Goal: Task Accomplishment & Management: Complete application form

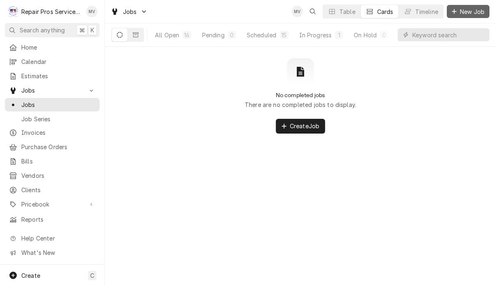
click at [467, 9] on span "New Job" at bounding box center [472, 11] width 28 height 9
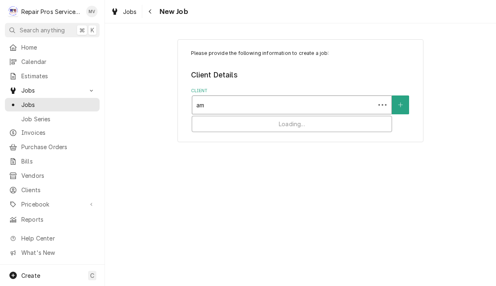
type input "a"
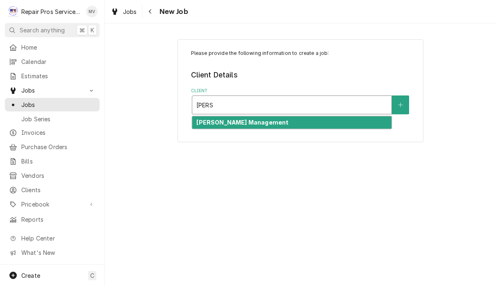
click at [333, 128] on div "[PERSON_NAME] Management" at bounding box center [291, 122] width 199 height 13
type input "[PERSON_NAME]"
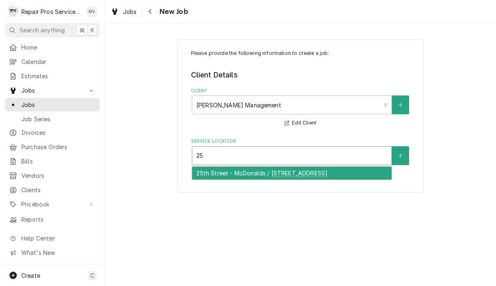
click at [278, 179] on div "25th Street - McDonalds / [STREET_ADDRESS]" at bounding box center [291, 173] width 199 height 13
type input "25"
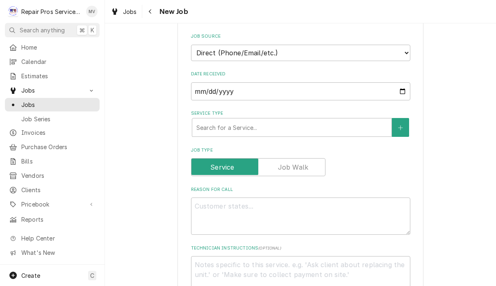
scroll to position [201, 0]
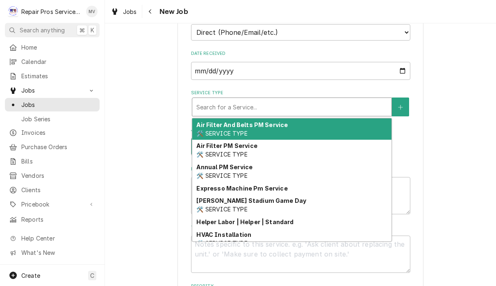
type textarea "x"
type input "d"
type textarea "x"
type input "di"
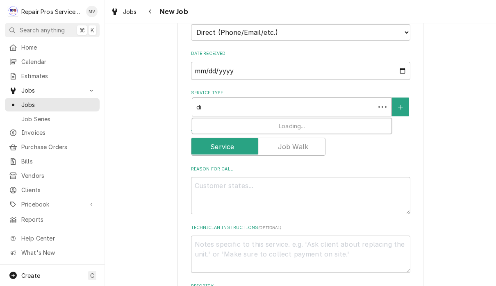
type textarea "x"
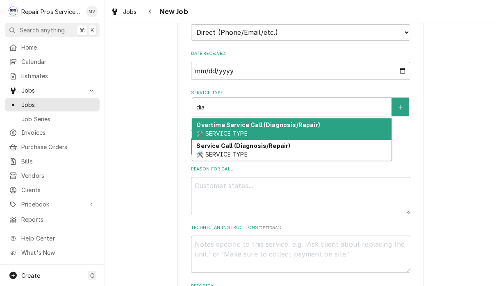
click at [258, 153] on div "Service Call (Diagnosis/Repair) 🛠️ SERVICE TYPE" at bounding box center [291, 150] width 199 height 21
type input "dia"
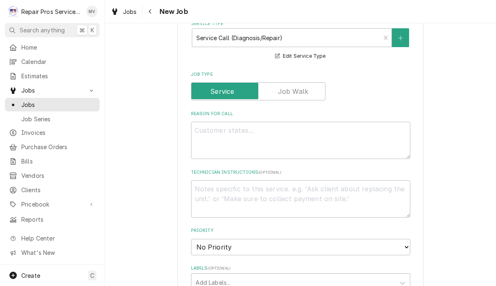
scroll to position [284, 0]
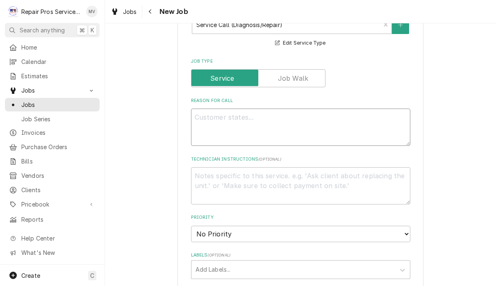
click at [277, 122] on textarea "Reason For Call" at bounding box center [300, 127] width 219 height 37
type textarea "x"
type textarea "W"
type textarea "x"
type textarea "Wa"
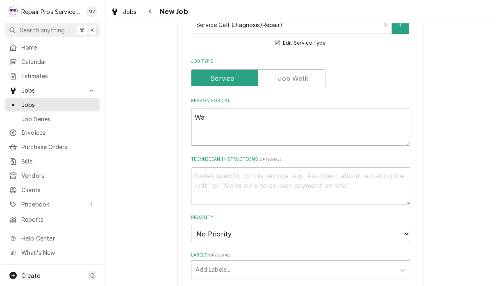
type textarea "x"
type textarea "Wal"
type textarea "x"
type textarea "Walk"
type textarea "x"
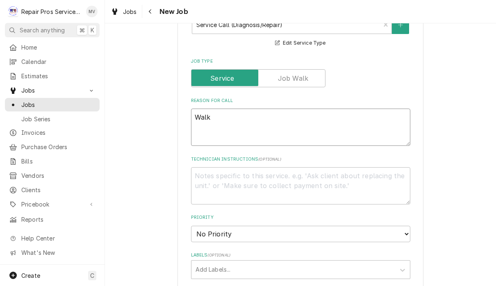
type textarea "Walk"
type textarea "x"
type textarea "Walk i"
type textarea "x"
type textarea "Walk in"
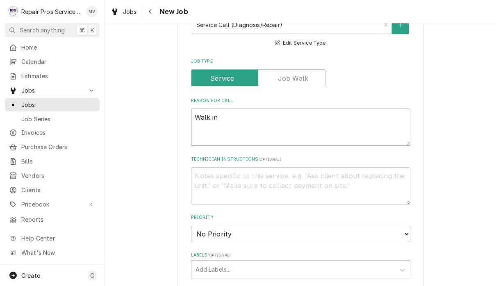
type textarea "x"
type textarea "Walk in"
type textarea "x"
type textarea "Walk in f"
type textarea "x"
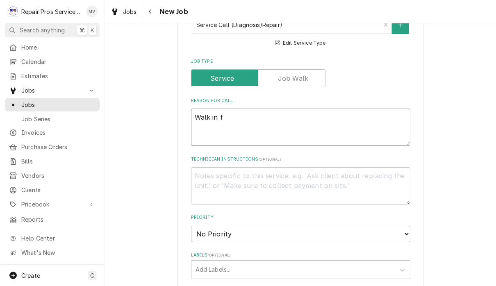
type textarea "Walk in fr"
type textarea "x"
type textarea "Walk in fre"
type textarea "x"
type textarea "Walk in free"
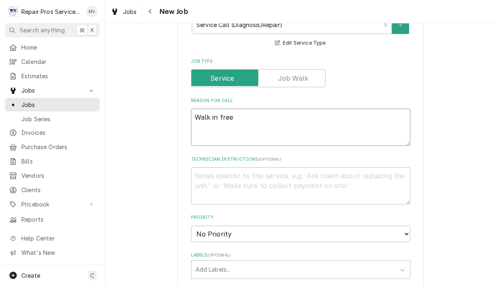
type textarea "x"
type textarea "Walk in freez"
type textarea "x"
type textarea "Walk in freeze"
type textarea "x"
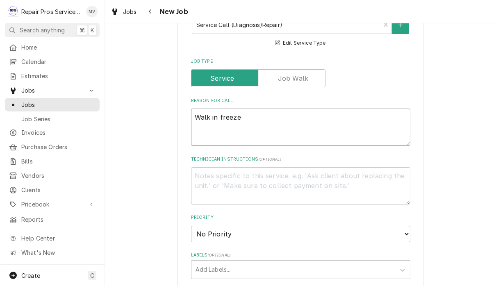
type textarea "Walk in freezer"
type textarea "x"
type textarea "Walk in freezer"
type textarea "x"
type textarea "Walk in freezer n"
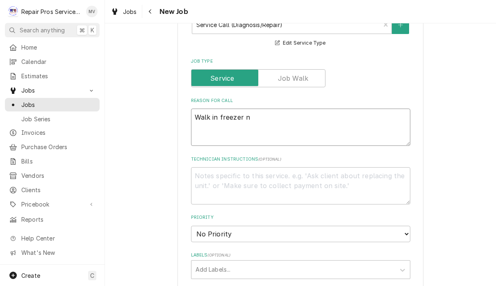
type textarea "x"
type textarea "Walk in freezer no"
type textarea "x"
type textarea "Walk in freezer not"
type textarea "x"
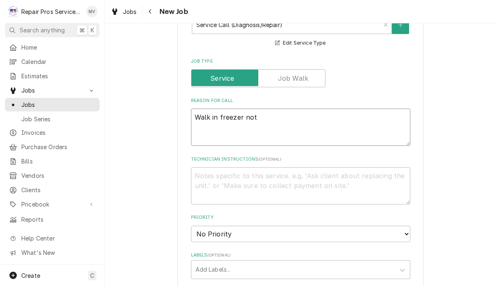
type textarea "Walk in freezer not"
type textarea "x"
type textarea "Walk in freezer not t"
type textarea "x"
type textarea "Walk in freezer not te"
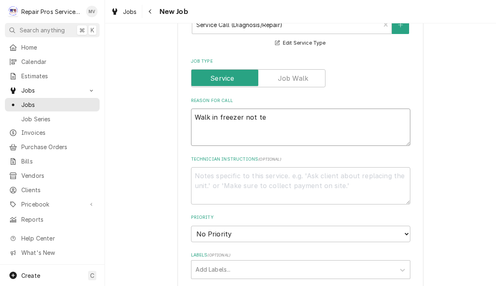
type textarea "x"
type textarea "Walk in freezer not tem"
type textarea "x"
type textarea "Walk in freezer not temp"
type textarea "x"
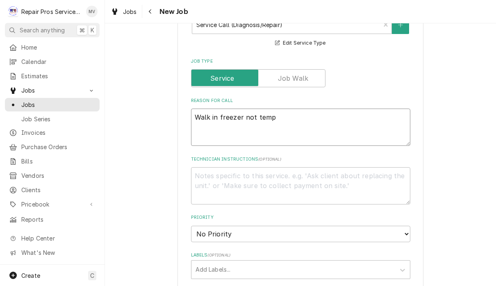
type textarea "Walk in freezer not tempi"
type textarea "x"
type textarea "Walk in freezer not tempin"
type textarea "x"
type textarea "Walk in freezer not temping"
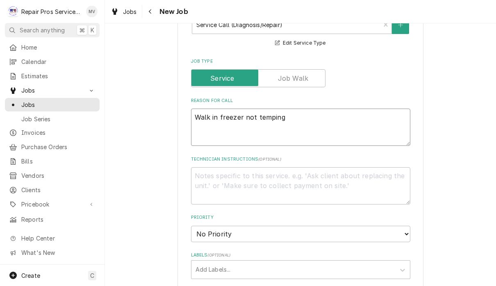
type textarea "x"
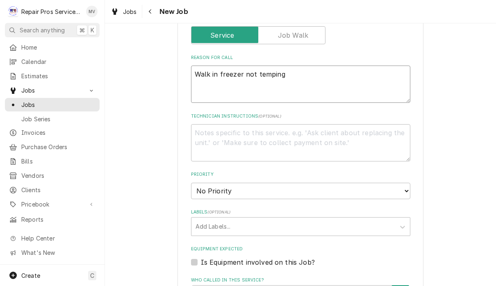
scroll to position [331, 0]
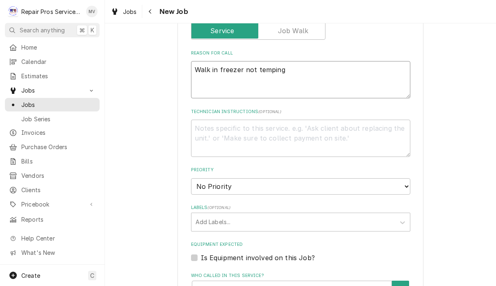
type textarea "Walk in freezer not temping"
click at [359, 183] on select "No Priority Urgent High Medium Low" at bounding box center [300, 186] width 219 height 16
select select "2"
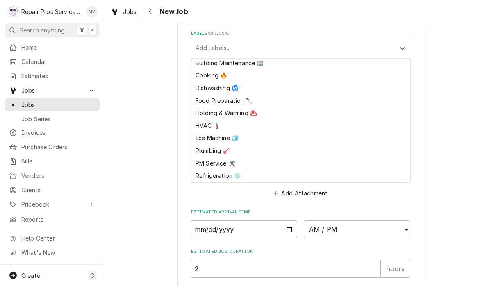
scroll to position [15, 0]
click at [219, 170] on div "Refrigeration ❄️" at bounding box center [300, 176] width 219 height 13
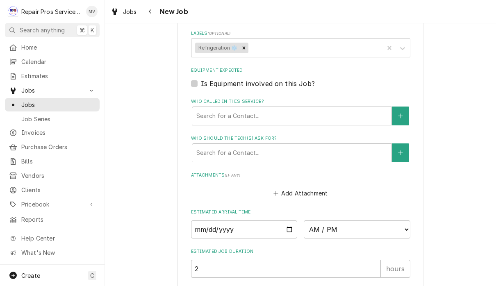
type textarea "x"
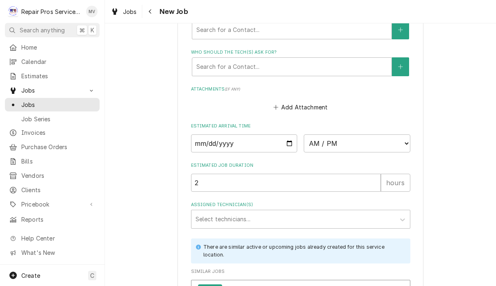
scroll to position [597, 0]
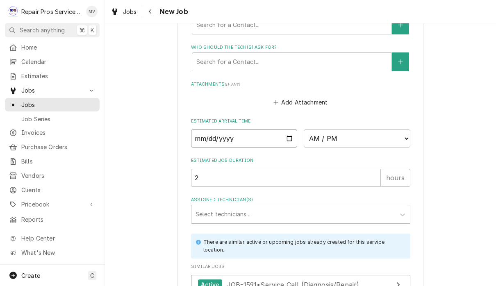
click at [245, 131] on input "Date" at bounding box center [244, 139] width 107 height 18
type input "[DATE]"
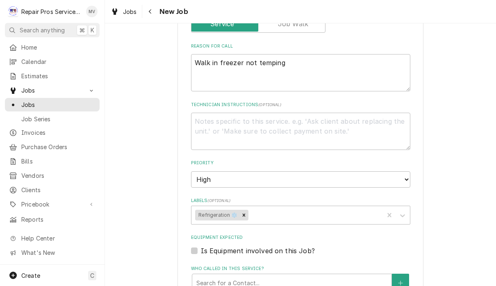
scroll to position [333, 0]
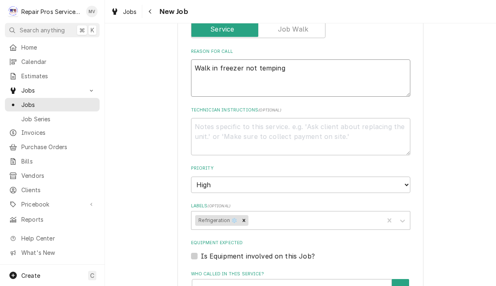
click at [300, 64] on textarea "Walk in freezer not temping" at bounding box center [300, 77] width 219 height 37
type textarea "x"
type textarea "Walk in freezer not temping"
type textarea "x"
type textarea "Walk in freezer not temping F"
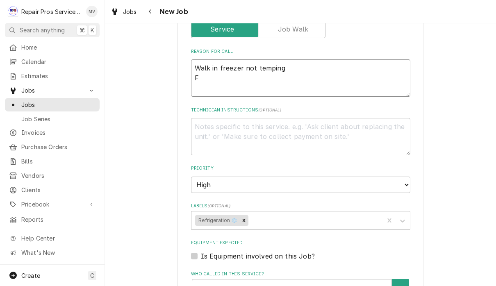
type textarea "x"
type textarea "Walk in freezer not temping Fr"
type textarea "x"
type textarea "Walk in freezer not temping Fra"
type textarea "x"
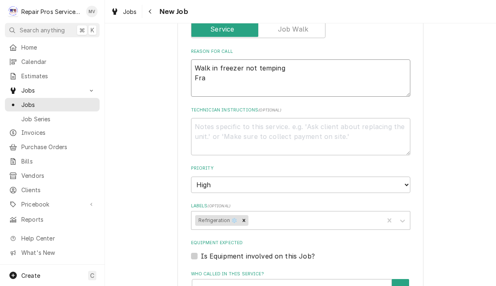
type textarea "Walk in freezer not temping Frap"
type textarea "x"
type textarea "Walk in freezer not temping Frapp"
type textarea "x"
type textarea "Walk in freezer not temping Frappe"
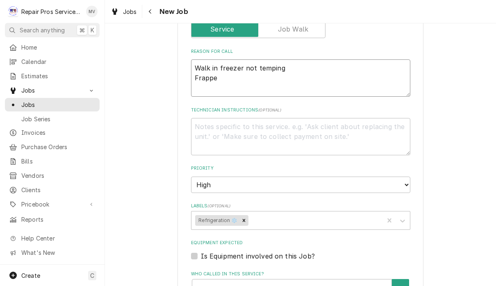
type textarea "x"
type textarea "Walk in freezer not temping Frappe"
type textarea "x"
type textarea "Walk in freezer not temping Frappe a"
type textarea "x"
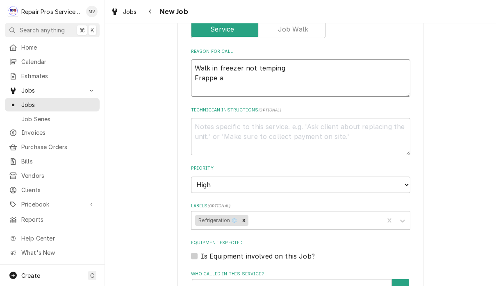
type textarea "Walk in freezer not temping Frappe am"
type textarea "x"
type textarea "Walk in freezer not temping Frappe a"
type textarea "x"
type textarea "Walk in freezer not temping Frappe"
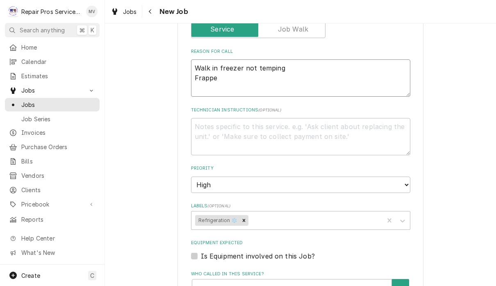
type textarea "x"
type textarea "Walk in freezer not temping Frappe m"
type textarea "x"
type textarea "Walk in freezer not temping Frappe mn"
type textarea "x"
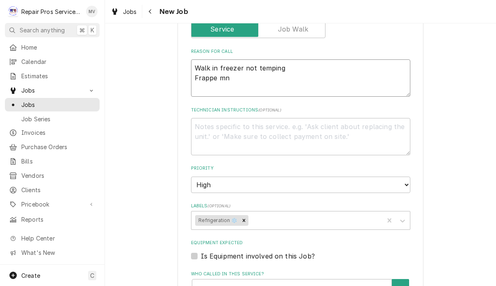
type textarea "Walk in freezer not temping Frappe mna"
type textarea "x"
type textarea "Walk in freezer not temping Frappe mnac"
type textarea "x"
type textarea "Walk in freezer not temping Frappe mnach"
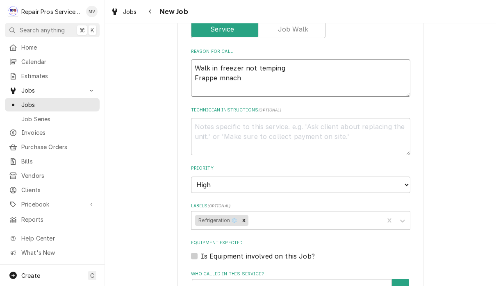
type textarea "x"
type textarea "Walk in freezer not temping Frappe mnac"
type textarea "x"
type textarea "Walk in freezer not temping Frappe mna"
type textarea "x"
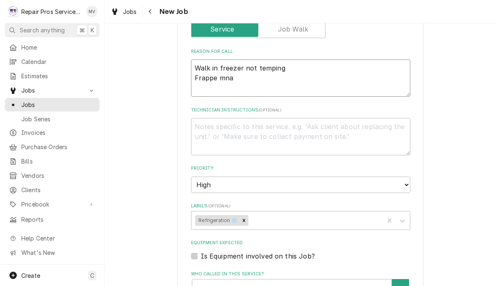
type textarea "Walk in freezer not temping Frappe mn"
type textarea "x"
type textarea "Walk in freezer not temping Frappe m"
type textarea "x"
type textarea "Walk in freezer not temping Frappe ma"
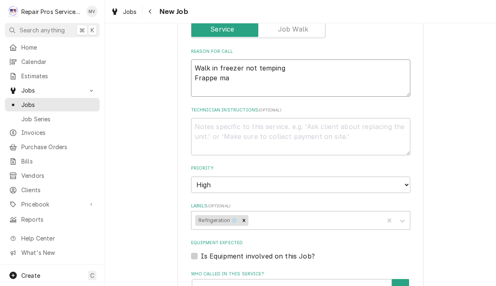
type textarea "x"
type textarea "Walk in freezer not temping Frappe mac"
type textarea "x"
type textarea "Walk in freezer not temping Frappe mach"
type textarea "x"
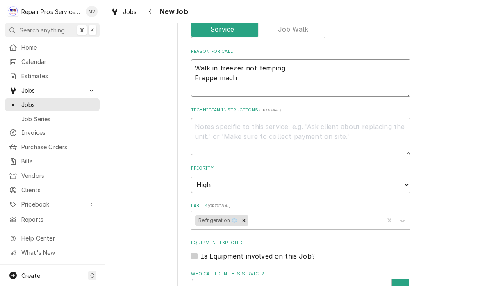
type textarea "Walk in freezer not temping Frappe machi"
type textarea "x"
type textarea "Walk in freezer not temping Frappe machin"
type textarea "x"
type textarea "Walk in freezer not temping Frappe machine"
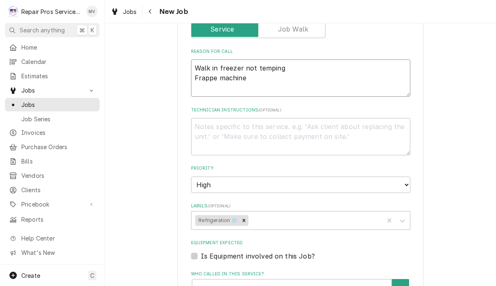
type textarea "x"
type textarea "Walk in freezer not temping Frappe machine"
type textarea "x"
type textarea "Walk in freezer not temping Frappe machine w"
type textarea "x"
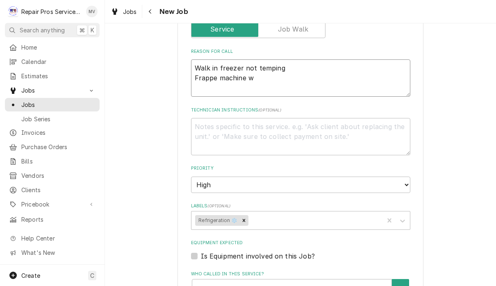
type textarea "Walk in freezer not temping Frappe machine wi"
type textarea "x"
type textarea "Walk in freezer not temping Frappe machine wil"
type textarea "x"
type textarea "Walk in freezer not temping Frappe machine will"
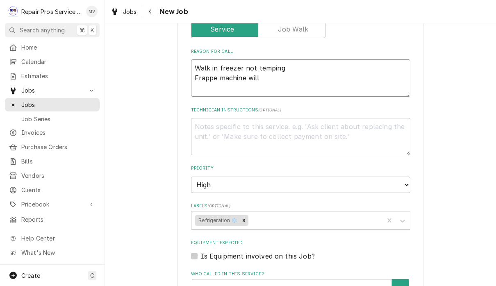
type textarea "x"
type textarea "Walk in freezer not temping Frappe machine will"
type textarea "x"
type textarea "Walk in freezer not temping Frappe machine will n"
type textarea "x"
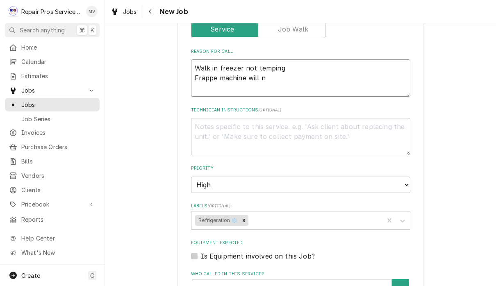
type textarea "Walk in freezer not temping Frappe machine will no"
type textarea "x"
type textarea "Walk in freezer not temping Frappe machine will not"
type textarea "x"
type textarea "Walk in freezer not temping Frappe machine will not"
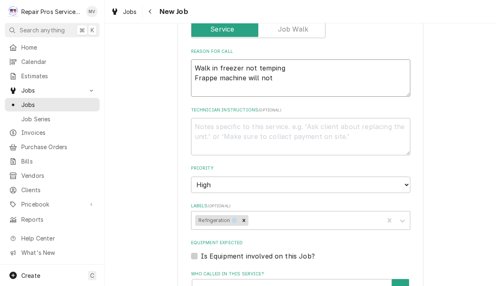
type textarea "x"
type textarea "Walk in freezer not temping Frappe machine will not o"
type textarea "x"
type textarea "Walk in freezer not temping Frappe machine will not"
type textarea "x"
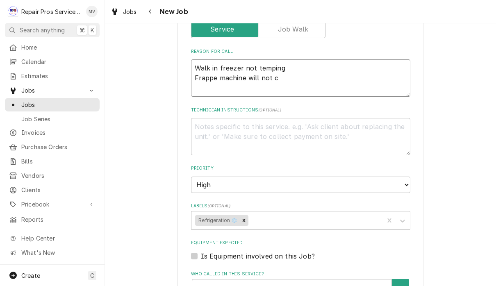
type textarea "Walk in freezer not temping Frappe machine will not co"
type textarea "x"
type textarea "Walk in freezer not temping Frappe machine will not com"
type textarea "x"
type textarea "Walk in freezer not temping Frappe machine will not come"
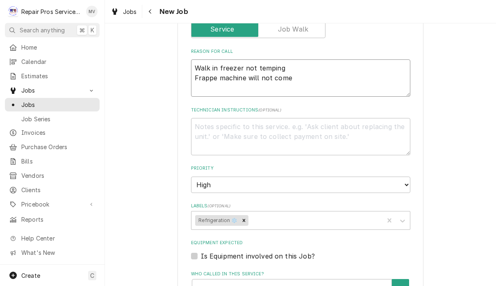
type textarea "x"
type textarea "Walk in freezer not temping Frappe machine will not come"
type textarea "x"
type textarea "Walk in freezer not temping Frappe machine will not come o"
type textarea "x"
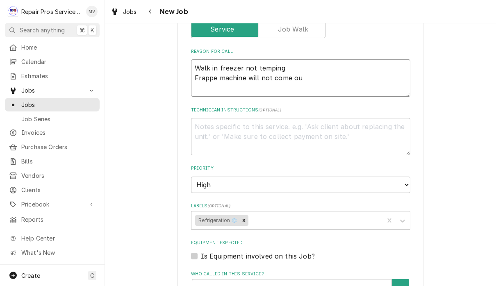
type textarea "Walk in freezer not temping Frappe machine will not come out"
type textarea "x"
type textarea "Walk in freezer not temping Frappe machine will not come out"
type textarea "x"
type textarea "Walk in freezer not temping Frappe machine will not come out o"
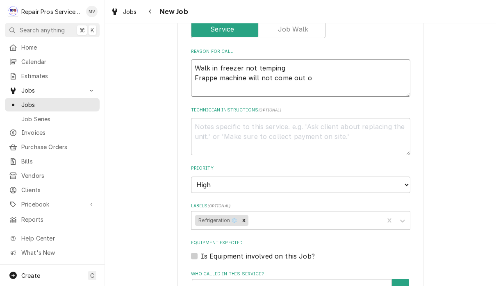
type textarea "x"
type textarea "Walk in freezer not temping Frappe machine will not come out of"
type textarea "x"
type textarea "Walk in freezer not temping Frappe machine will not come out of"
type textarea "x"
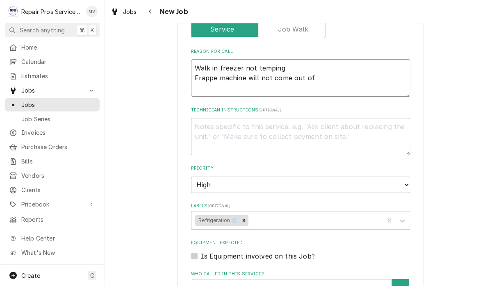
type textarea "Walk in freezer not temping Frappe machine will not come out of c"
type textarea "x"
type textarea "Walk in freezer not temping Frappe machine will not come out of co"
type textarea "x"
type textarea "Walk in freezer not temping Frappe machine will not come out of col"
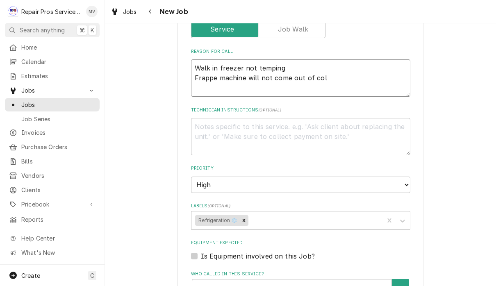
type textarea "x"
type textarea "Walk in freezer not temping Frappe machine will not come out of cold"
type textarea "x"
type textarea "Walk in freezer not temping Frappe machine will not come out of cold"
type textarea "x"
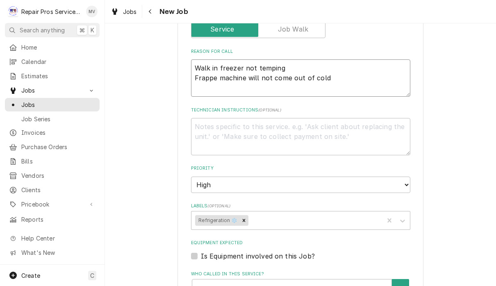
type textarea "Walk in freezer not temping Frappe machine will not come out of cold b"
type textarea "x"
type textarea "Walk in freezer not temping Frappe machine will not come out of cold br"
type textarea "x"
type textarea "Walk in freezer not temping Frappe machine will not come out of cold bre"
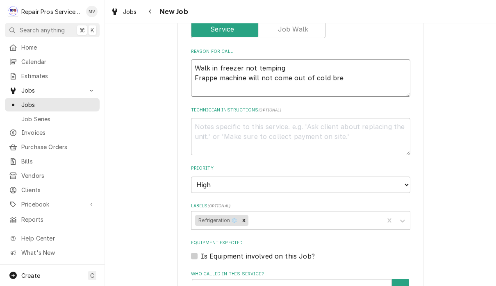
type textarea "x"
type textarea "Walk in freezer not temping Frappe machine will not come out of cold brew"
type textarea "x"
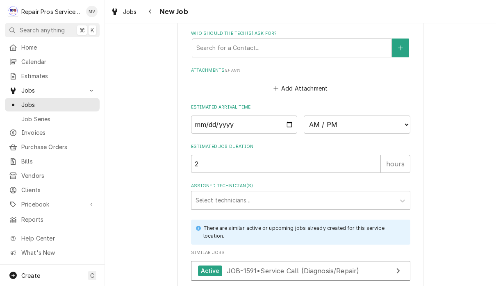
scroll to position [620, 0]
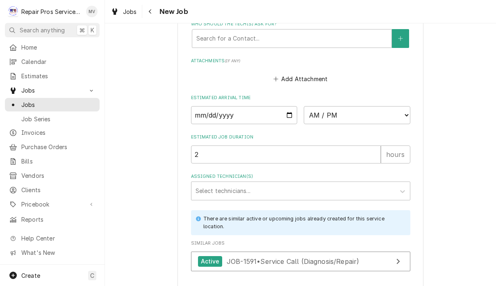
type textarea "Walk in freezer not temping Frappe machine will not come out of cold brew"
click at [314, 109] on select "AM / PM 6:00 AM 6:15 AM 6:30 AM 6:45 AM 7:00 AM 7:15 AM 7:30 AM 7:45 AM 8:00 AM…" at bounding box center [357, 115] width 107 height 18
select select "14:15:00"
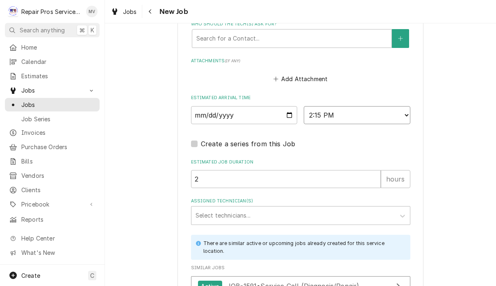
type textarea "x"
click at [322, 106] on select "AM / PM 6:00 AM 6:15 AM 6:30 AM 6:45 AM 7:00 AM 7:15 AM 7:30 AM 7:45 AM 8:00 AM…" at bounding box center [357, 115] width 107 height 18
select select "12:00:00"
click at [261, 212] on div "Assigned Technician(s)" at bounding box center [294, 215] width 196 height 15
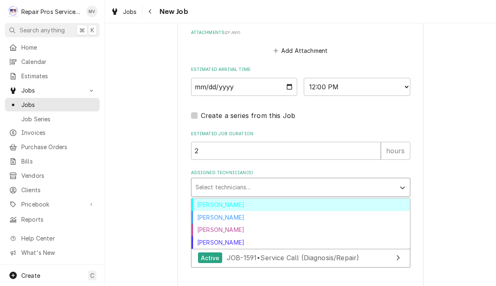
scroll to position [670, 0]
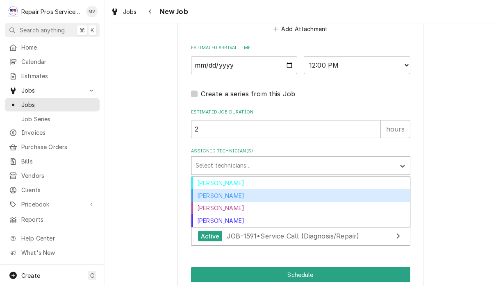
click at [218, 189] on div "[PERSON_NAME]" at bounding box center [300, 195] width 219 height 13
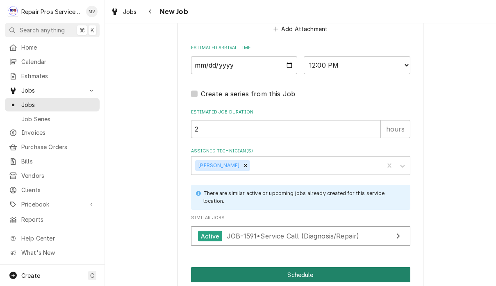
click at [374, 268] on button "Schedule" at bounding box center [300, 274] width 219 height 15
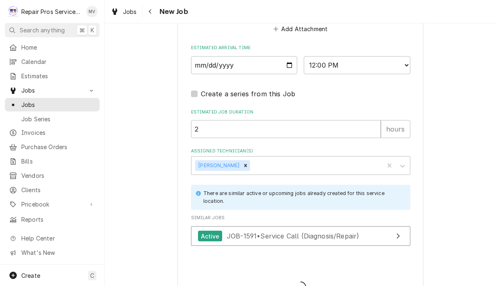
type textarea "x"
